Goal: Information Seeking & Learning: Learn about a topic

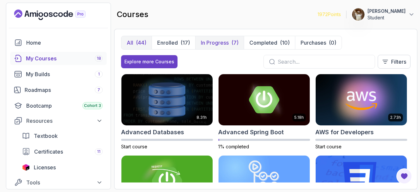
click at [210, 47] on button "In Progress (7)" at bounding box center [219, 42] width 49 height 13
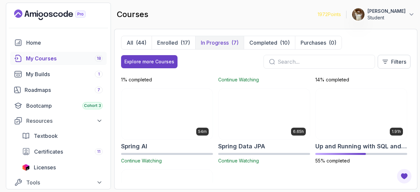
scroll to position [83, 0]
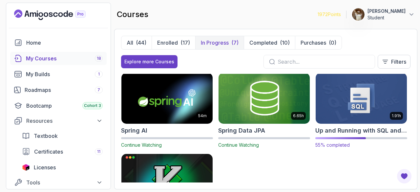
click at [357, 103] on img at bounding box center [362, 99] width 96 height 54
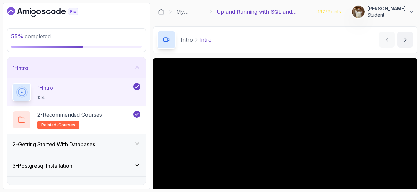
click at [129, 162] on div "3 - Postgresql Installation" at bounding box center [76, 166] width 128 height 8
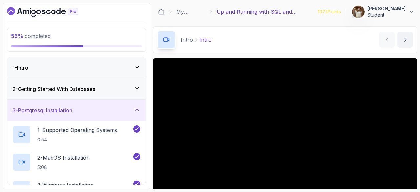
click at [114, 113] on div "3 - Postgresql Installation" at bounding box center [76, 110] width 128 height 8
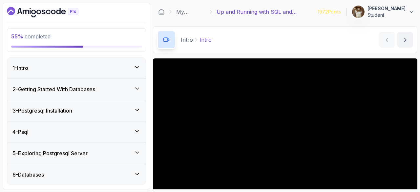
scroll to position [41, 0]
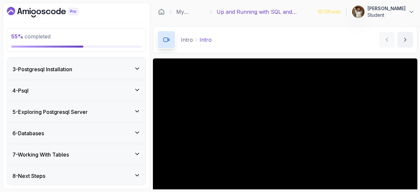
click at [115, 87] on div "4 - Psql" at bounding box center [76, 91] width 128 height 8
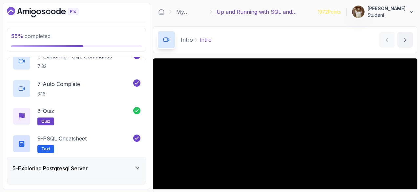
click at [70, 168] on h3 "5 - Exploring Postgresql Server" at bounding box center [49, 169] width 75 height 8
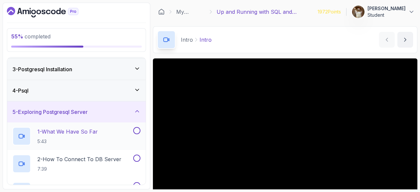
click at [72, 142] on p "5:43" at bounding box center [67, 141] width 60 height 7
click at [74, 133] on p "1 - What We Have So Far" at bounding box center [67, 132] width 60 height 8
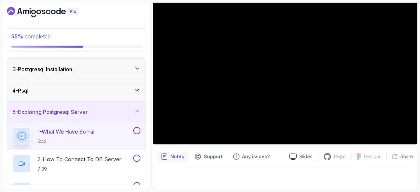
scroll to position [72, 0]
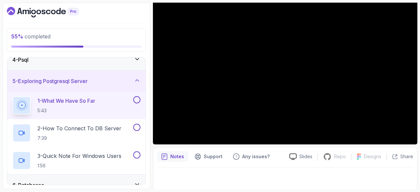
click at [139, 101] on button at bounding box center [136, 99] width 7 height 7
click at [88, 130] on p "2 - How To Connect To DB Server" at bounding box center [79, 129] width 84 height 8
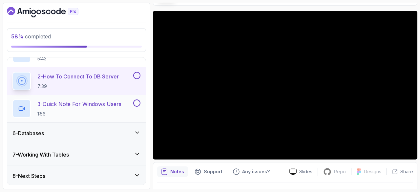
scroll to position [105, 0]
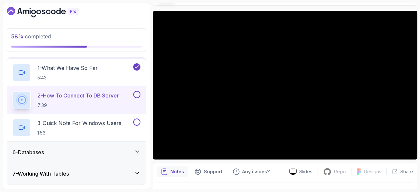
click at [140, 96] on div at bounding box center [136, 94] width 9 height 7
click at [95, 121] on p "3 - Quick Note For Windows Users" at bounding box center [79, 123] width 84 height 8
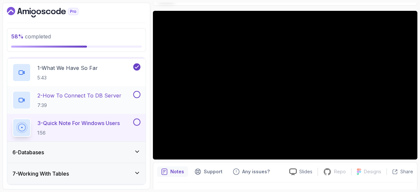
click at [137, 96] on button at bounding box center [136, 94] width 7 height 7
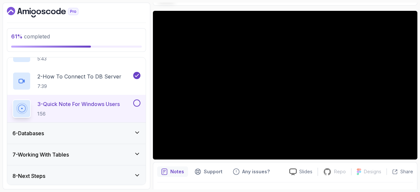
click at [81, 130] on div "6 - Databases" at bounding box center [76, 133] width 128 height 8
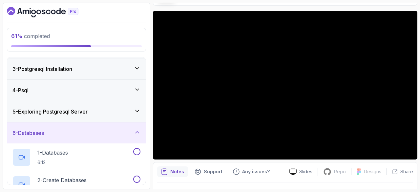
scroll to position [152, 0]
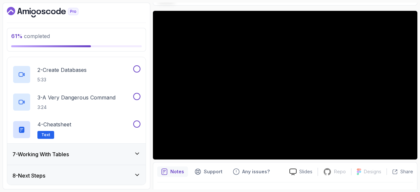
click at [74, 152] on div "7 - Working With Tables" at bounding box center [76, 154] width 128 height 8
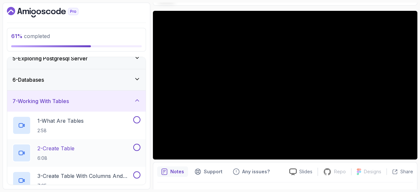
scroll to position [94, 0]
drag, startPoint x: 75, startPoint y: 102, endPoint x: 38, endPoint y: 91, distance: 37.9
click at [38, 91] on div "7 - Working With Tables" at bounding box center [76, 101] width 139 height 21
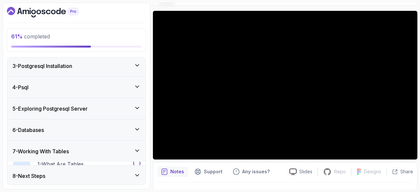
scroll to position [41, 0]
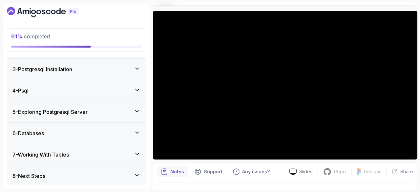
click at [66, 136] on div "6 - Databases" at bounding box center [76, 133] width 128 height 8
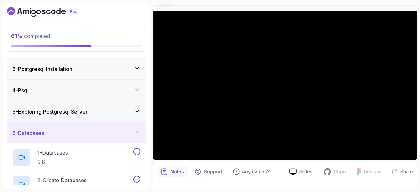
click at [101, 115] on div "5 - Exploring Postgresql Server" at bounding box center [76, 111] width 139 height 21
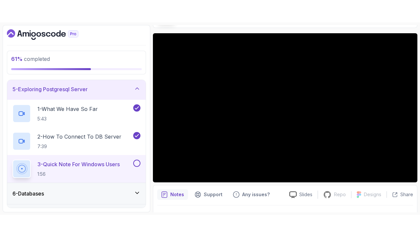
scroll to position [87, 0]
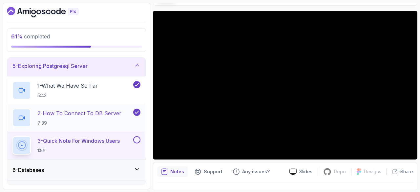
drag, startPoint x: 101, startPoint y: 115, endPoint x: 106, endPoint y: 109, distance: 7.5
click at [106, 109] on p "2 - How To Connect To DB Server" at bounding box center [79, 113] width 84 height 8
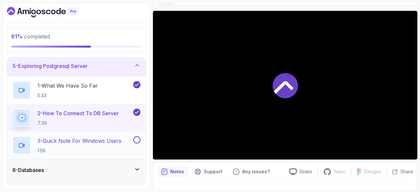
click at [102, 146] on h2 "3 - Quick Note For Windows Users 1:56" at bounding box center [79, 145] width 84 height 17
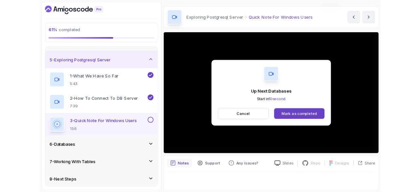
scroll to position [48, 0]
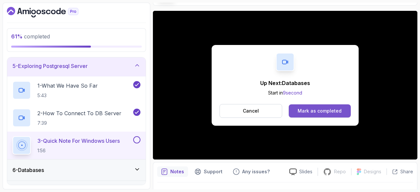
click at [334, 112] on div "Mark as completed" at bounding box center [320, 111] width 44 height 7
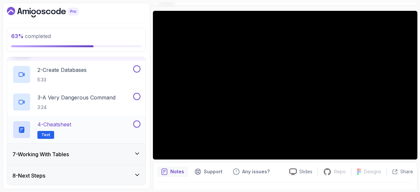
scroll to position [151, 0]
click at [94, 176] on div "8 - Next Steps" at bounding box center [76, 176] width 128 height 8
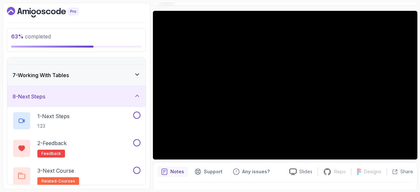
scroll to position [124, 0]
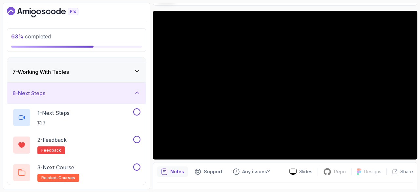
click at [64, 95] on div "8 - Next Steps" at bounding box center [76, 93] width 128 height 8
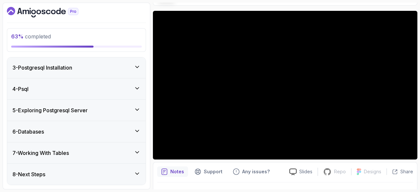
scroll to position [41, 0]
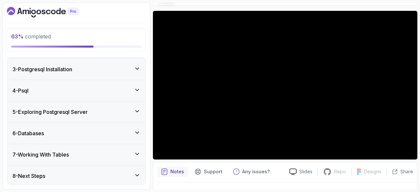
click at [79, 153] on div "7 - Working With Tables" at bounding box center [76, 155] width 128 height 8
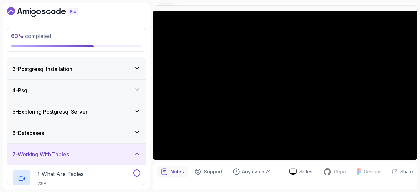
click at [71, 133] on div "6 - Databases" at bounding box center [76, 133] width 128 height 8
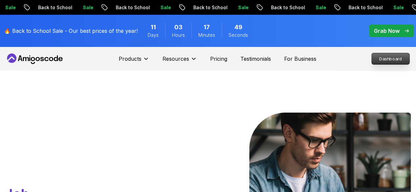
click at [385, 53] on p "Dashboard" at bounding box center [390, 58] width 38 height 11
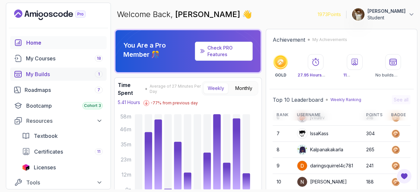
click at [78, 78] on div "My Builds 1" at bounding box center [64, 74] width 77 height 8
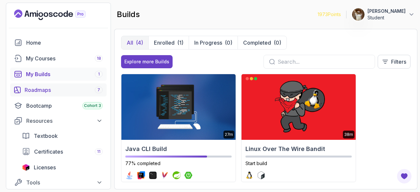
click at [55, 91] on div "Roadmaps 7" at bounding box center [64, 90] width 78 height 8
